Goal: Task Accomplishment & Management: Manage account settings

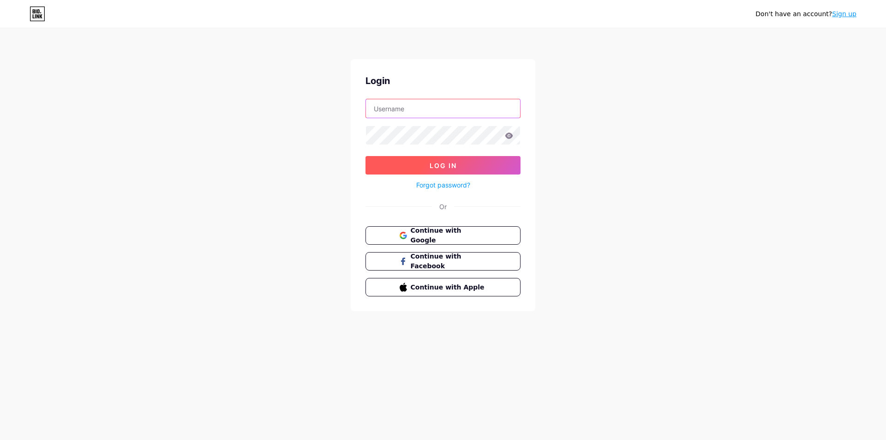
type input "[EMAIL_ADDRESS][DOMAIN_NAME]"
click at [413, 168] on button "Log In" at bounding box center [442, 165] width 155 height 18
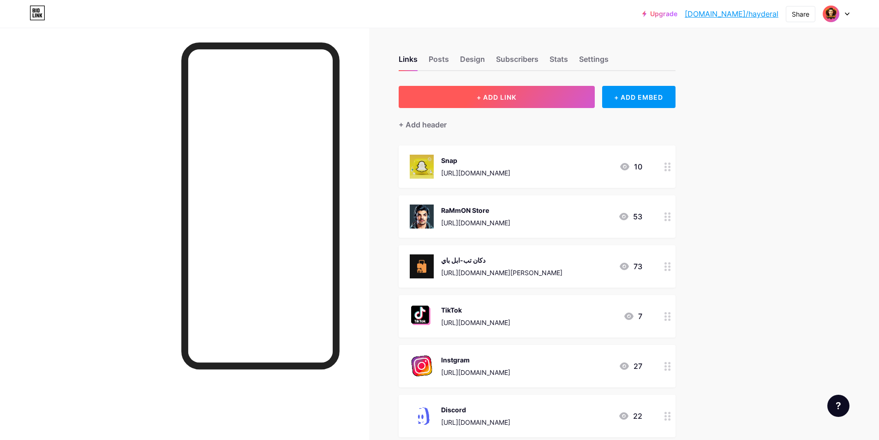
click at [491, 102] on button "+ ADD LINK" at bounding box center [497, 97] width 196 height 22
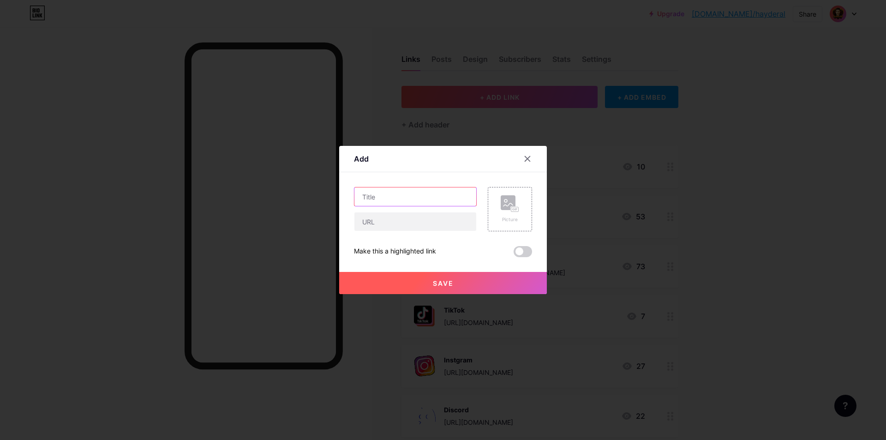
click at [419, 196] on input "text" at bounding box center [415, 196] width 122 height 18
type input "ن"
type input "k"
type input "KicK"
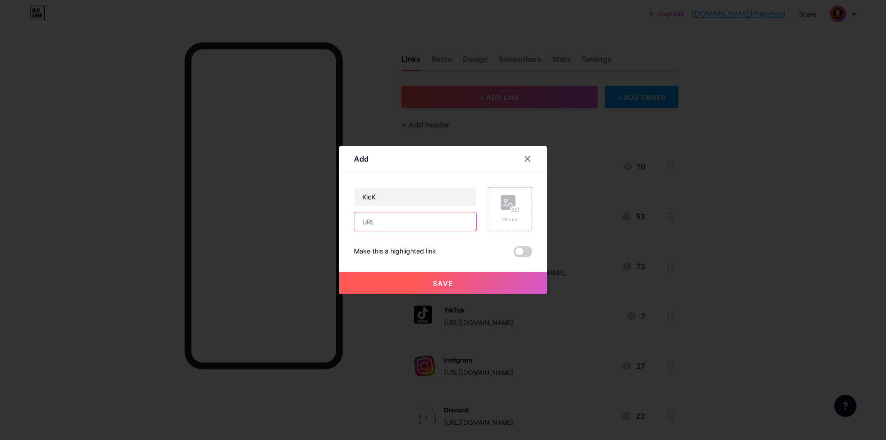
click at [435, 221] on input "text" at bounding box center [415, 221] width 122 height 18
paste input "[URL][DOMAIN_NAME]"
type input "[URL][DOMAIN_NAME]"
click at [509, 201] on rect at bounding box center [508, 202] width 15 height 15
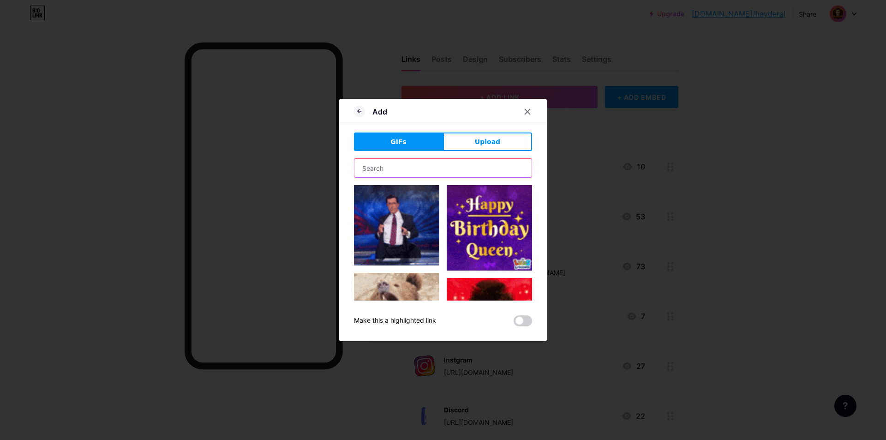
click at [440, 165] on input "text" at bounding box center [442, 168] width 177 height 18
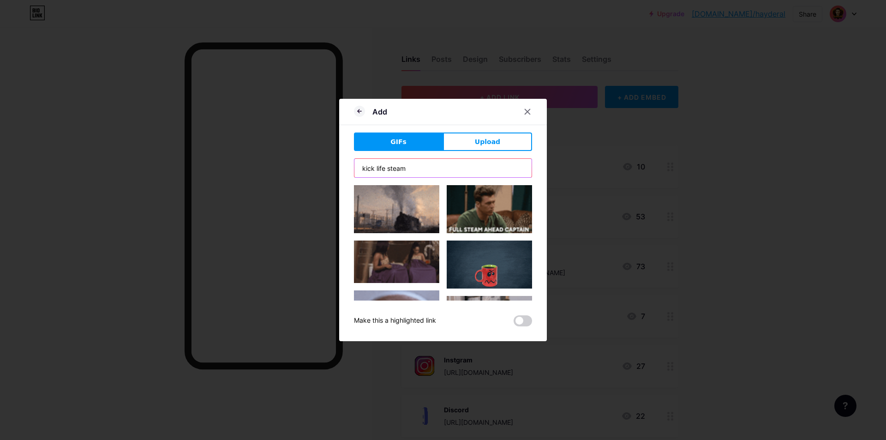
drag, startPoint x: 441, startPoint y: 168, endPoint x: 378, endPoint y: 170, distance: 62.8
click at [378, 170] on input "kick life steam" at bounding box center [442, 168] width 177 height 18
type input "kick life steam"
click at [507, 142] on button "Upload" at bounding box center [487, 141] width 89 height 18
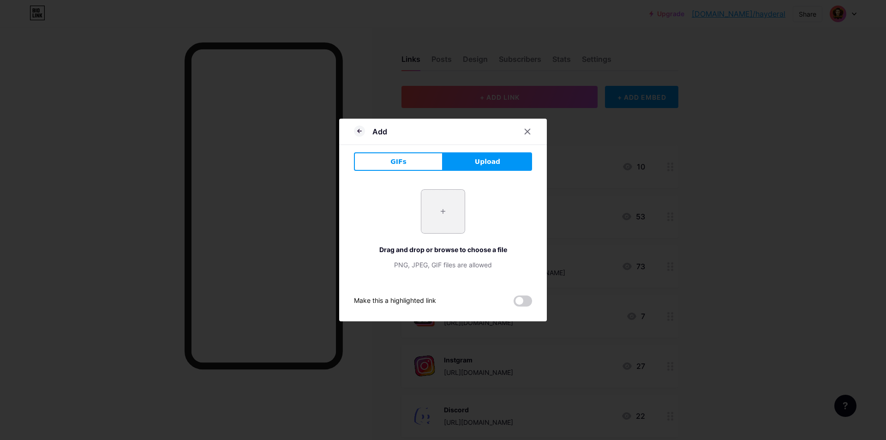
click at [450, 201] on input "file" at bounding box center [442, 211] width 43 height 43
type input "C:\fakepath\kick-com-icon-filled-256.png"
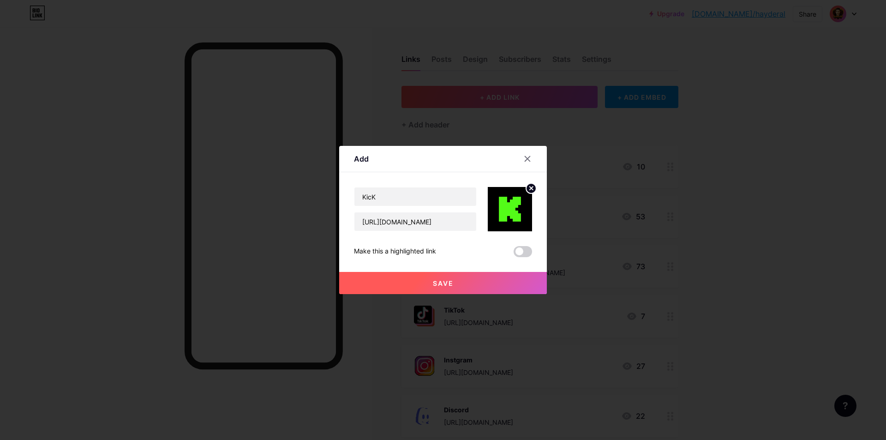
click at [455, 281] on button "Save" at bounding box center [443, 283] width 208 height 22
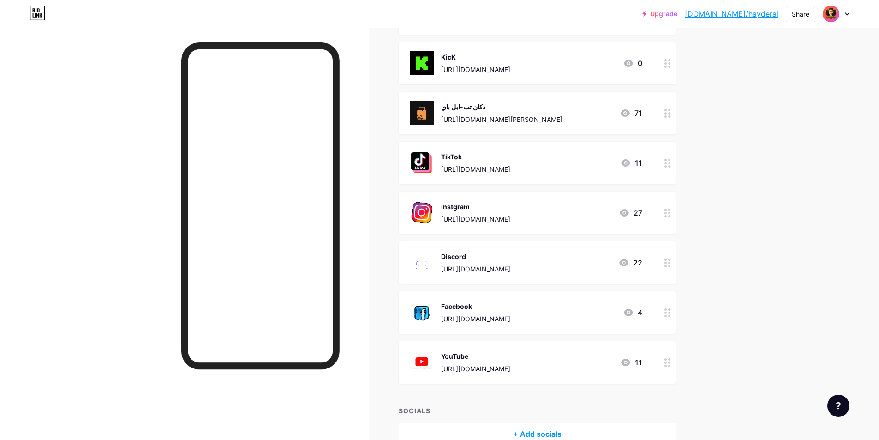
scroll to position [208, 0]
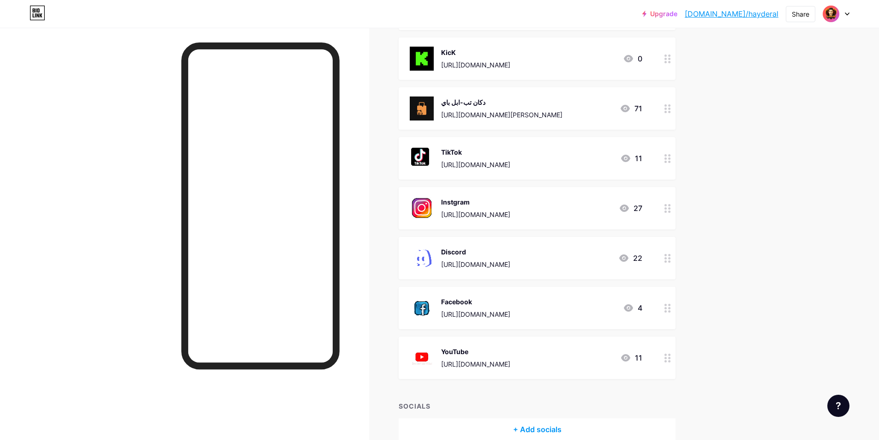
click at [667, 307] on icon at bounding box center [668, 308] width 6 height 9
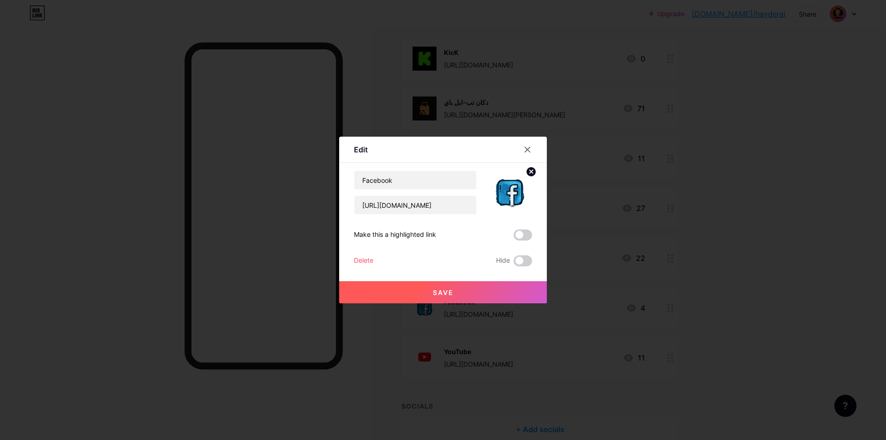
click at [529, 174] on circle at bounding box center [531, 172] width 10 height 10
click at [526, 150] on icon at bounding box center [527, 149] width 7 height 7
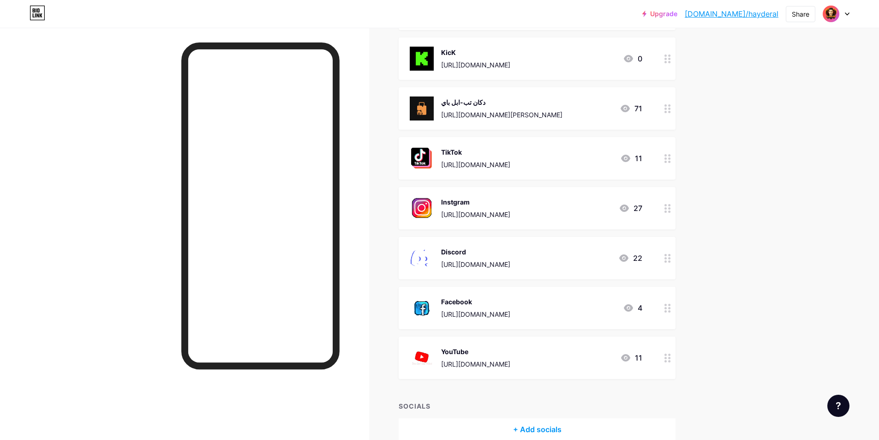
drag, startPoint x: 551, startPoint y: 307, endPoint x: 500, endPoint y: 305, distance: 51.3
click at [500, 305] on div "Facebook" at bounding box center [475, 302] width 69 height 10
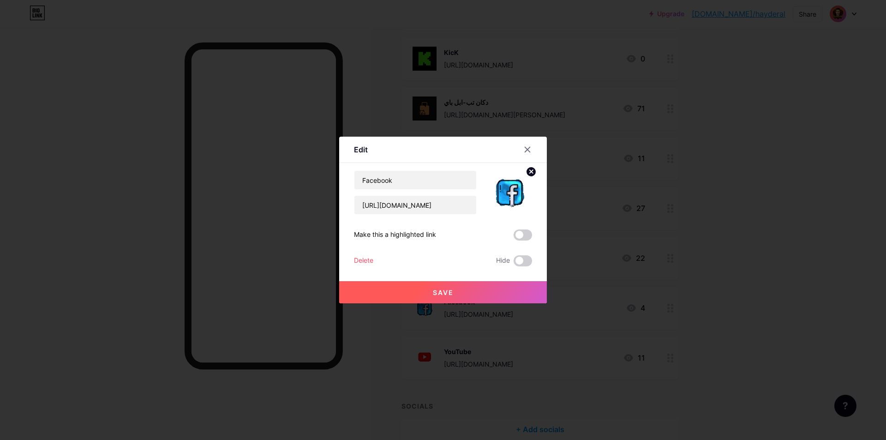
click at [366, 260] on div "Delete" at bounding box center [363, 260] width 19 height 11
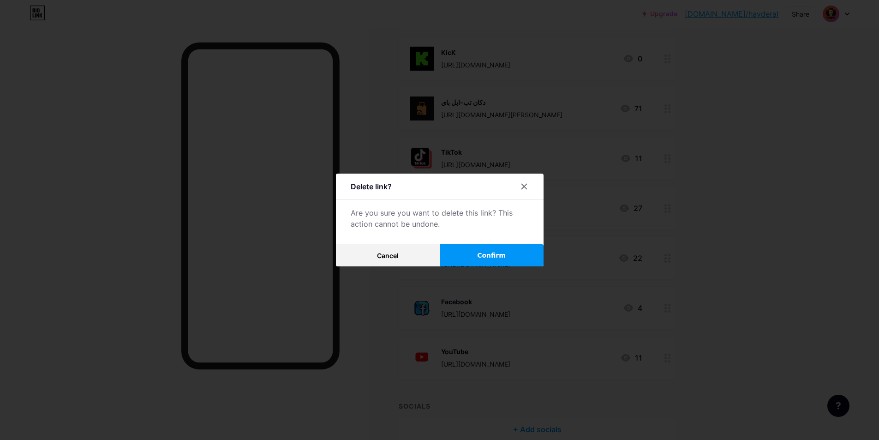
click at [492, 256] on span "Confirm" at bounding box center [491, 256] width 29 height 10
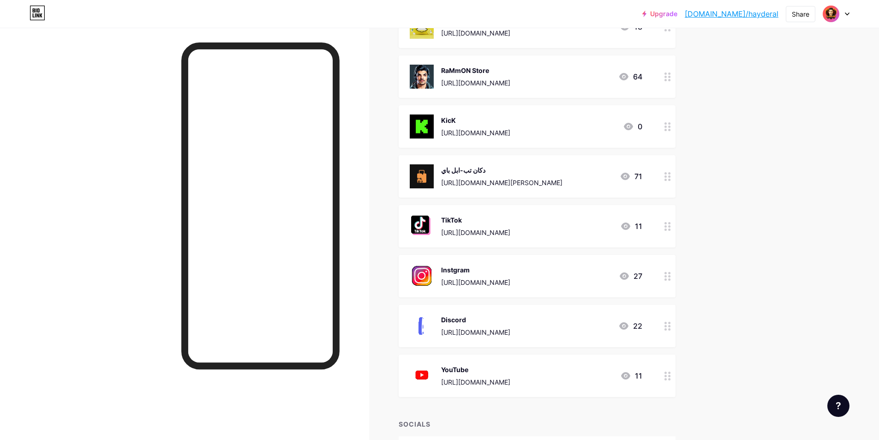
scroll to position [66, 0]
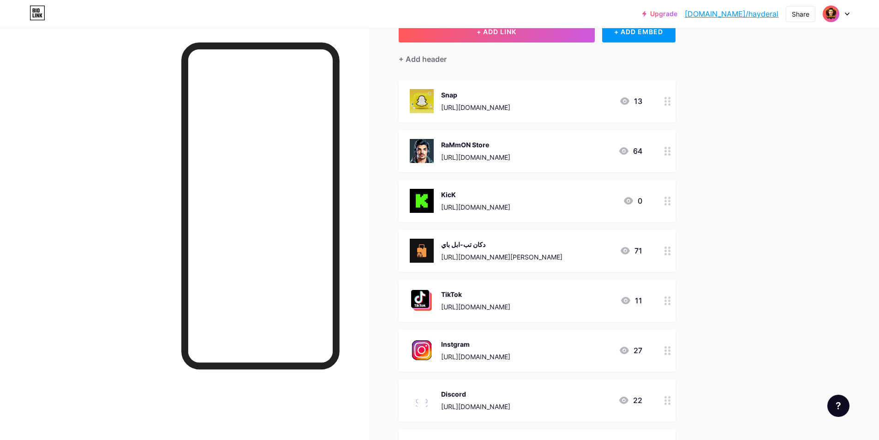
click at [427, 98] on img at bounding box center [422, 101] width 24 height 24
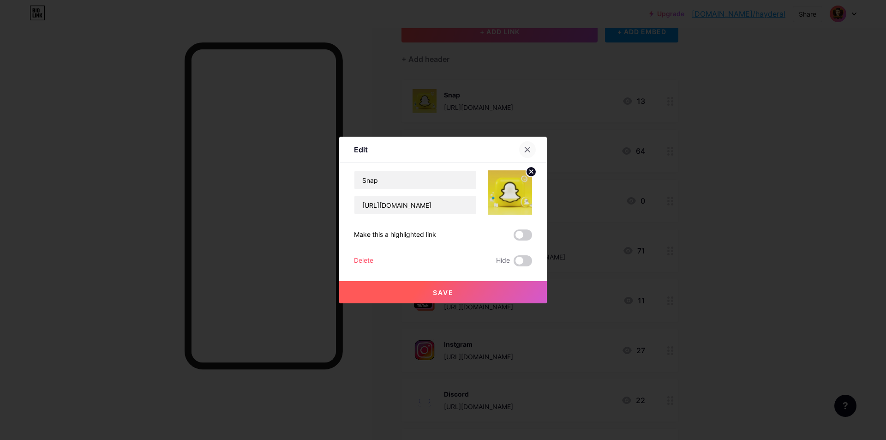
click at [529, 150] on icon at bounding box center [527, 149] width 7 height 7
